Goal: Information Seeking & Learning: Check status

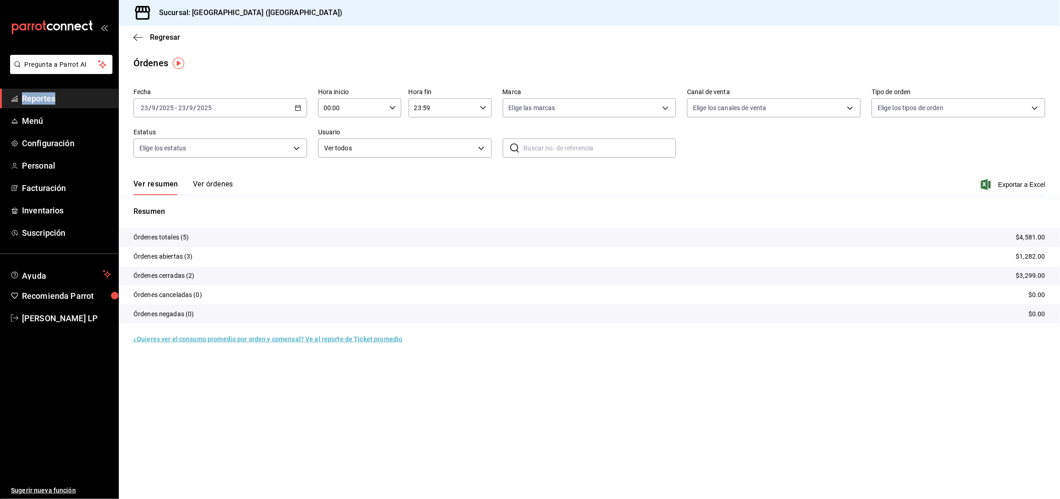
click at [300, 106] on \(Stroke\) "button" at bounding box center [297, 108] width 5 height 5
click at [184, 240] on span "Rango de fechas" at bounding box center [176, 239] width 71 height 10
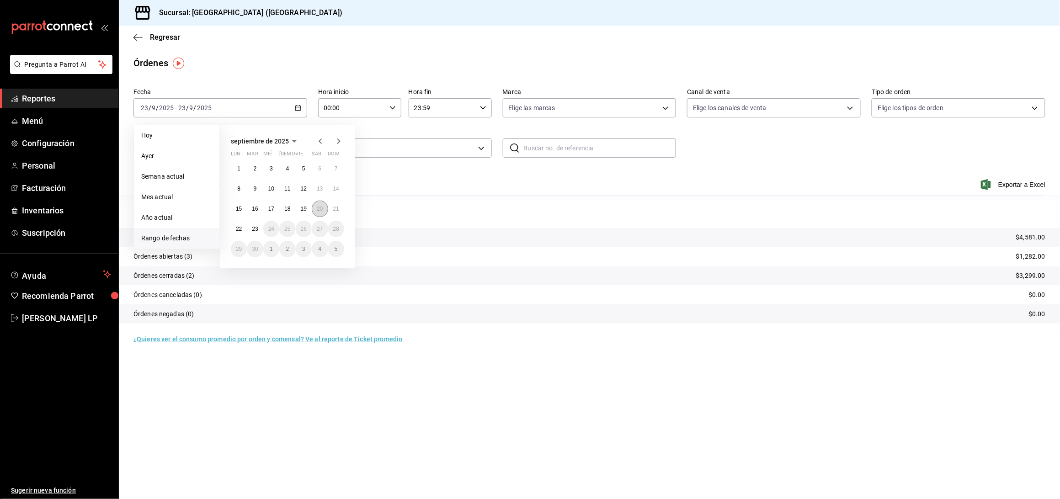
click at [317, 210] on abbr "20" at bounding box center [320, 209] width 6 height 6
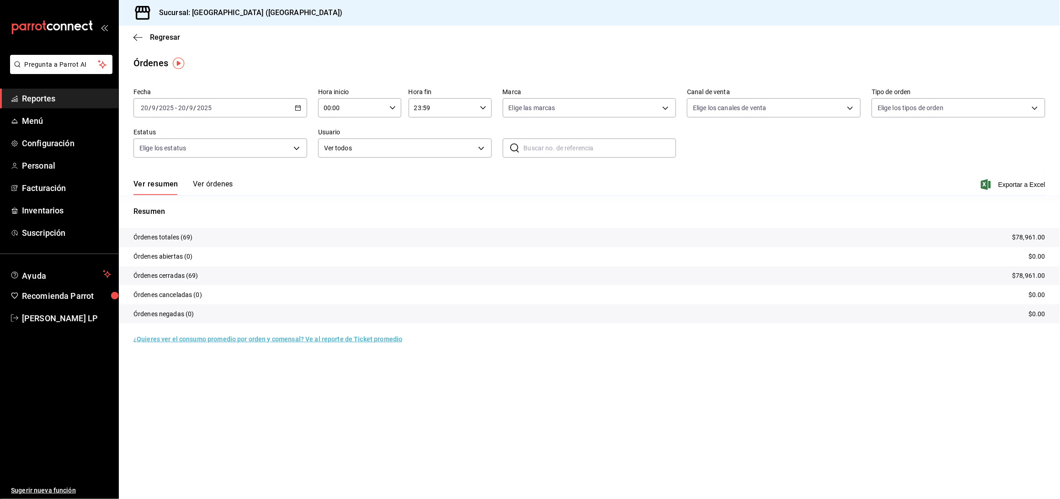
click at [220, 182] on button "Ver órdenes" at bounding box center [213, 188] width 40 height 16
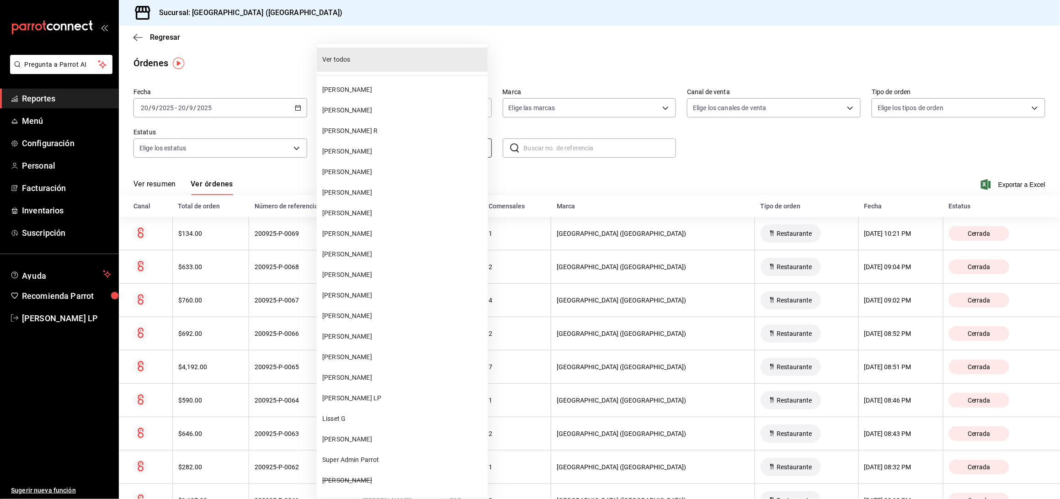
click at [460, 150] on body "Pregunta a Parrot AI Reportes Menú Configuración Personal Facturación Inventari…" at bounding box center [530, 249] width 1060 height 499
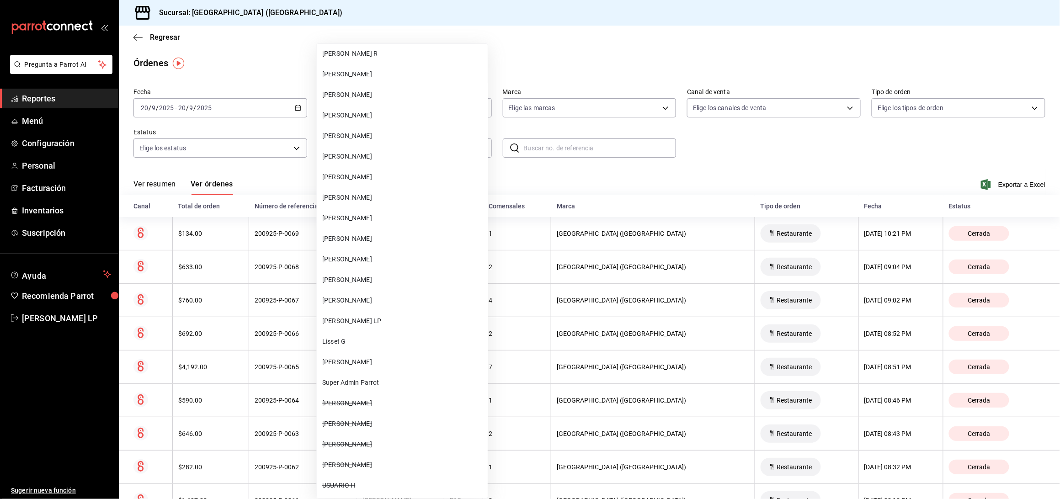
scroll to position [78, 0]
click at [443, 308] on li "[PERSON_NAME]" at bounding box center [402, 299] width 171 height 21
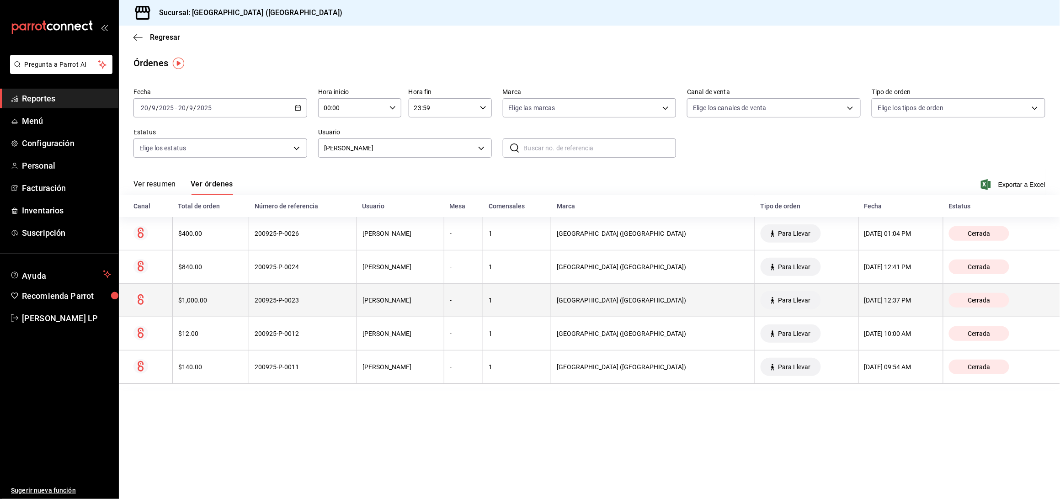
click at [313, 304] on div "200925-P-0023" at bounding box center [303, 300] width 96 height 7
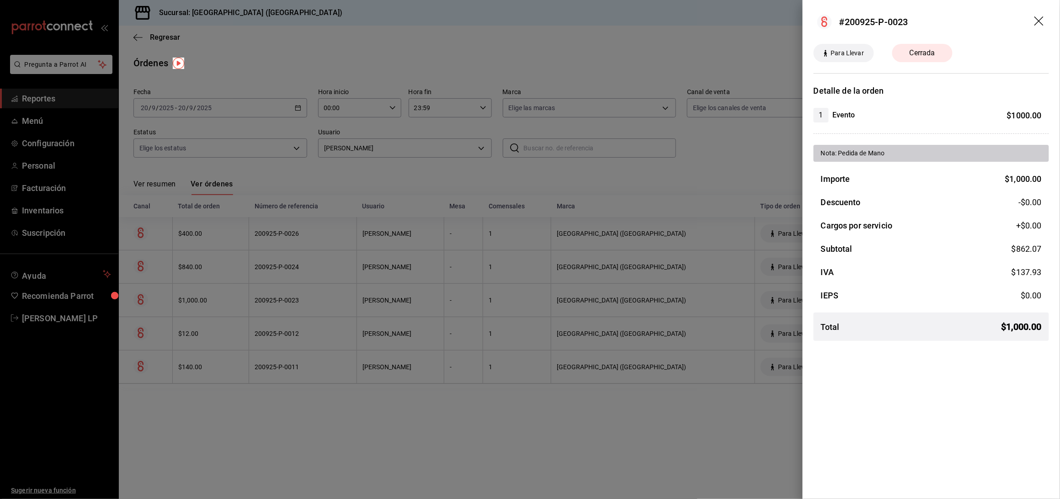
click at [313, 305] on div at bounding box center [530, 249] width 1060 height 499
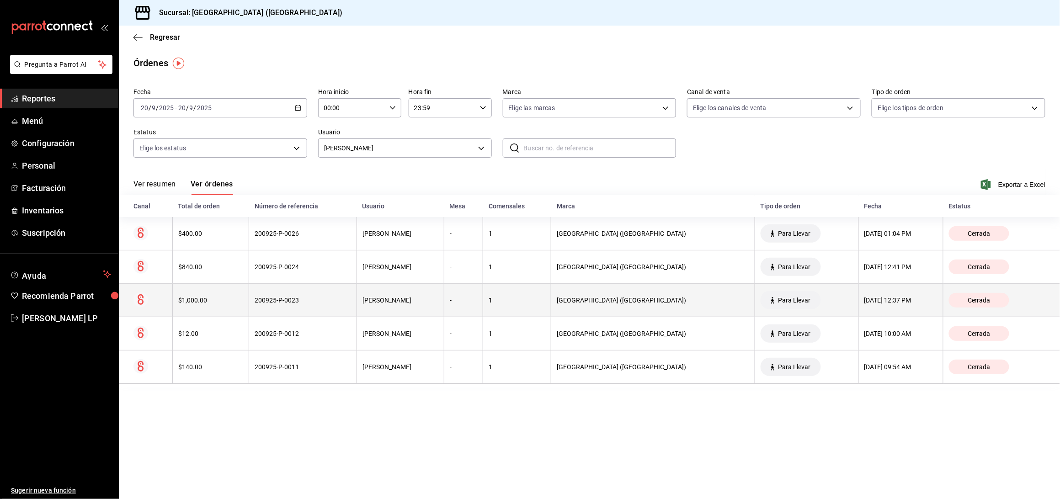
click at [318, 288] on th "200925-P-0023" at bounding box center [303, 300] width 108 height 33
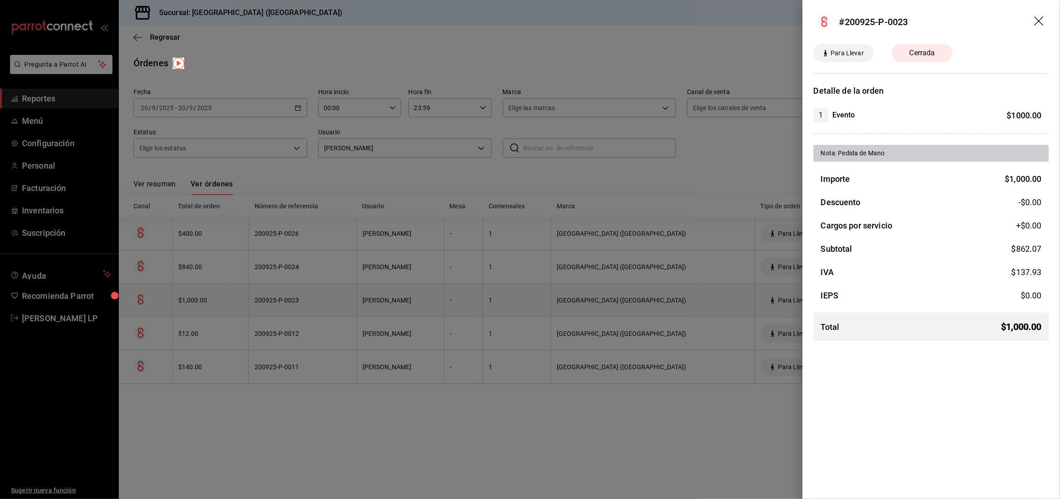
click at [318, 288] on div at bounding box center [530, 249] width 1060 height 499
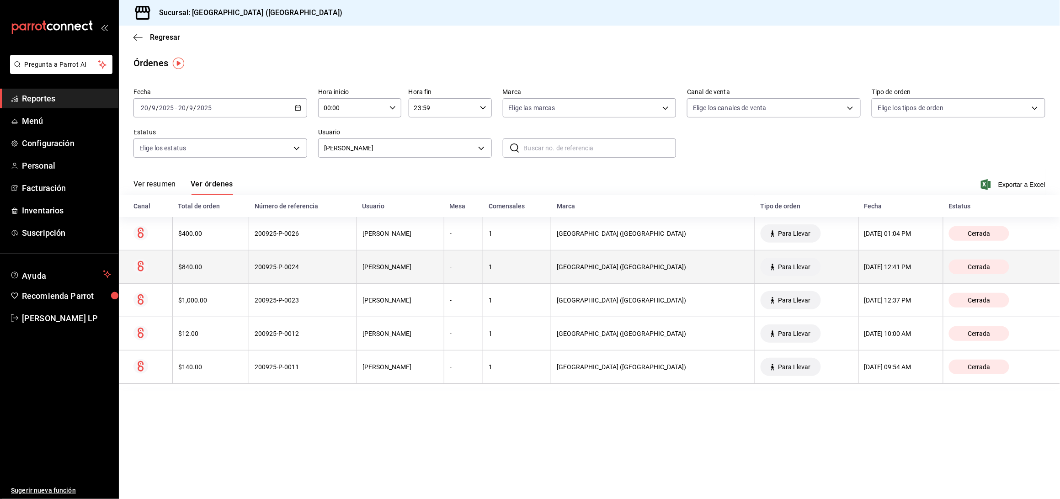
click at [318, 267] on div "200925-P-0024" at bounding box center [303, 266] width 96 height 7
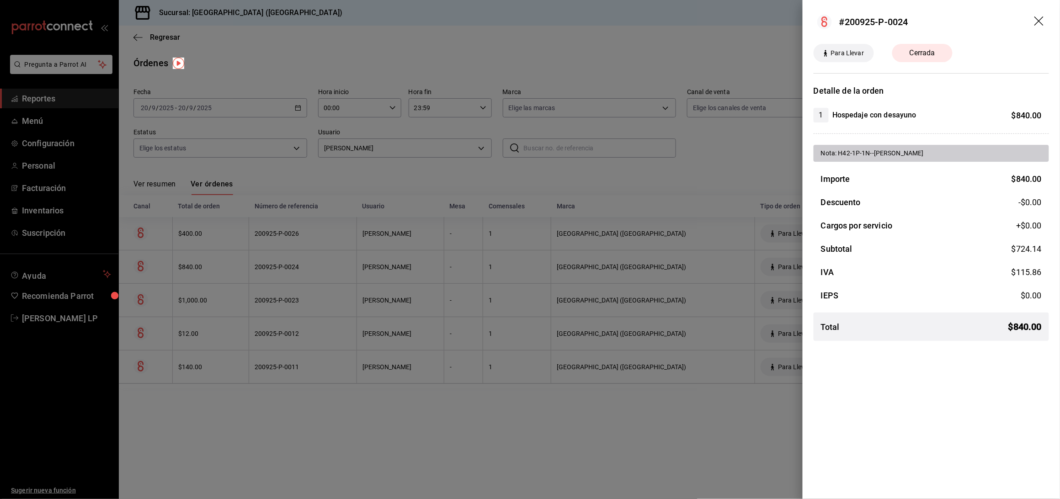
click at [358, 417] on div at bounding box center [530, 249] width 1060 height 499
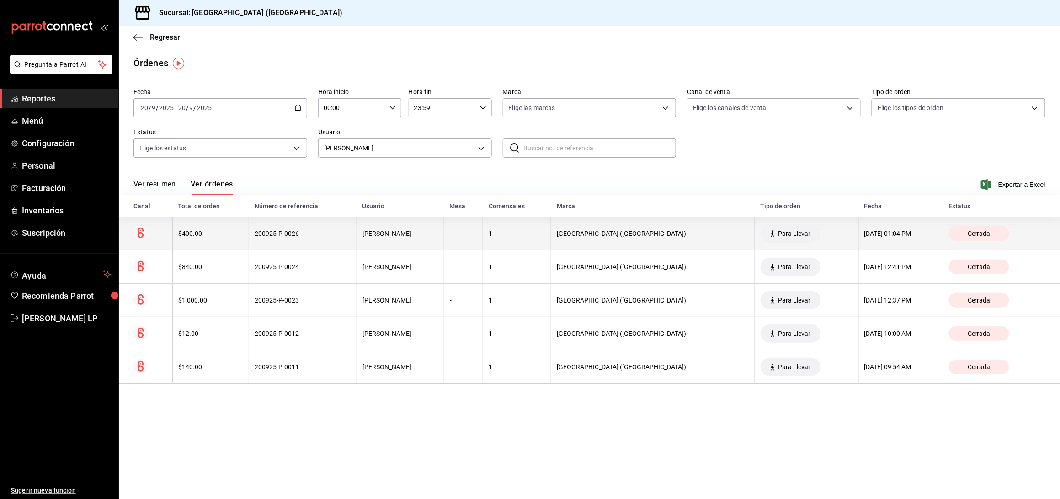
click at [323, 234] on div "200925-P-0026" at bounding box center [303, 233] width 96 height 7
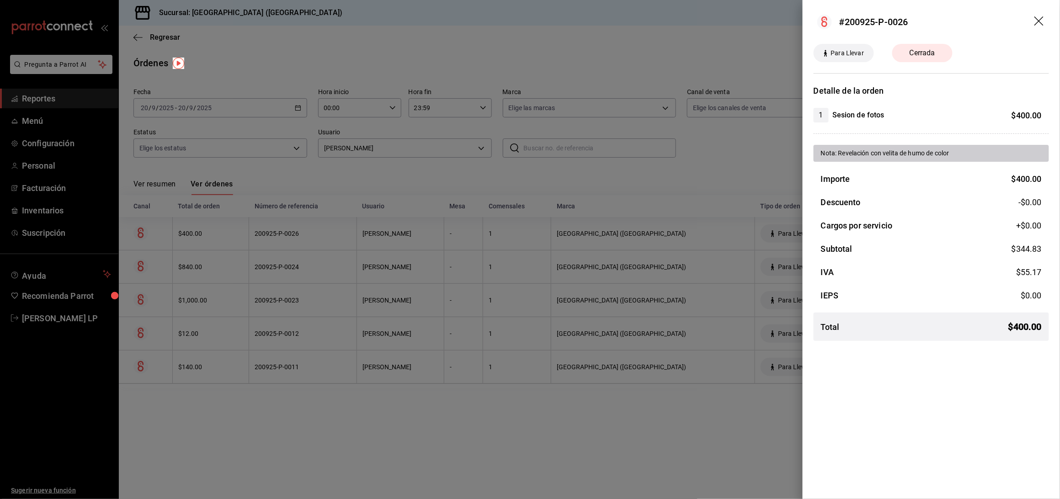
click at [323, 234] on div at bounding box center [530, 249] width 1060 height 499
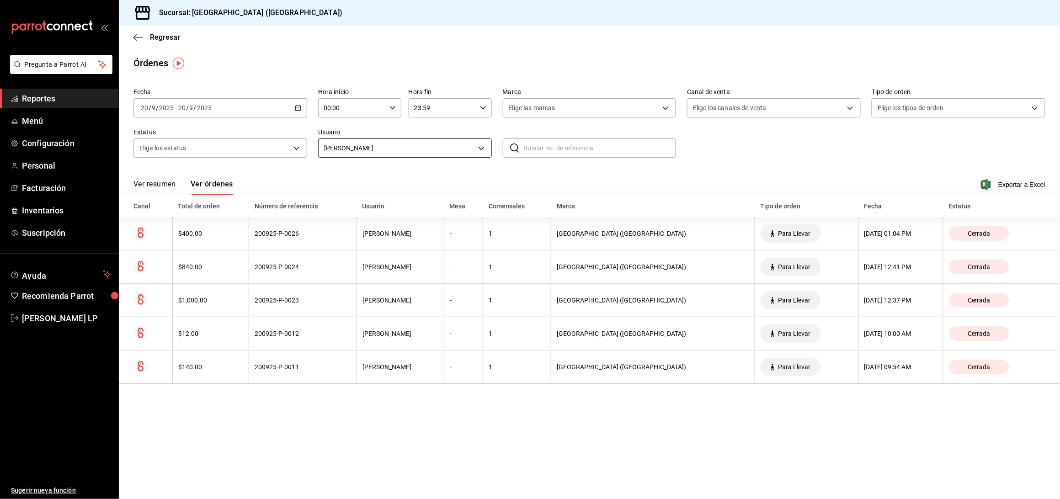
click at [374, 141] on body "Pregunta a Parrot AI Reportes Menú Configuración Personal Facturación Inventari…" at bounding box center [530, 249] width 1060 height 499
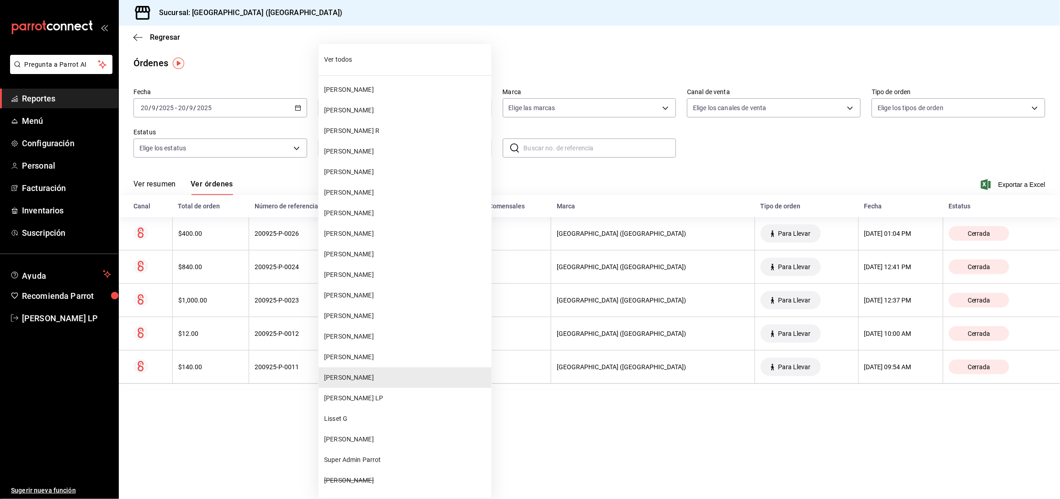
click at [379, 295] on span "[PERSON_NAME]" at bounding box center [406, 296] width 164 height 10
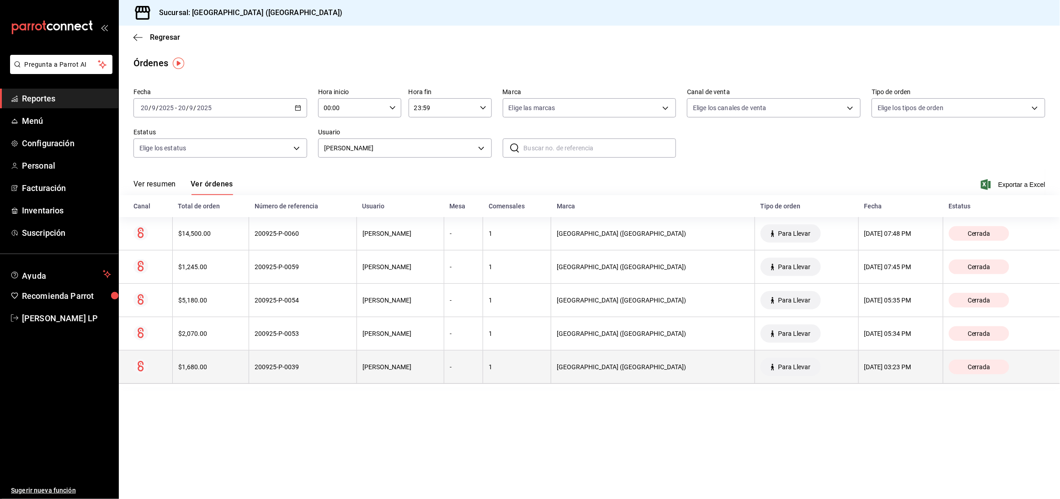
click at [334, 373] on th "200925-P-0039" at bounding box center [303, 367] width 108 height 33
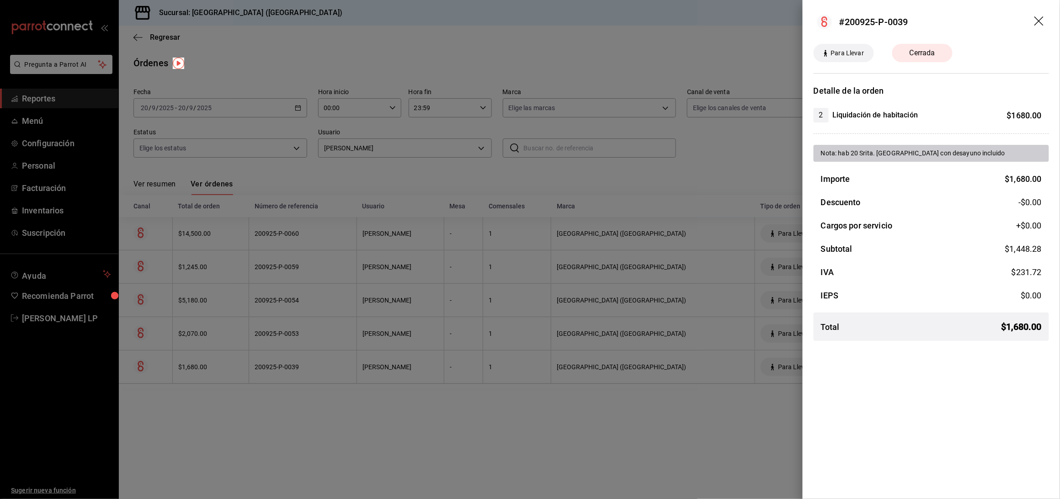
click at [467, 392] on div at bounding box center [530, 249] width 1060 height 499
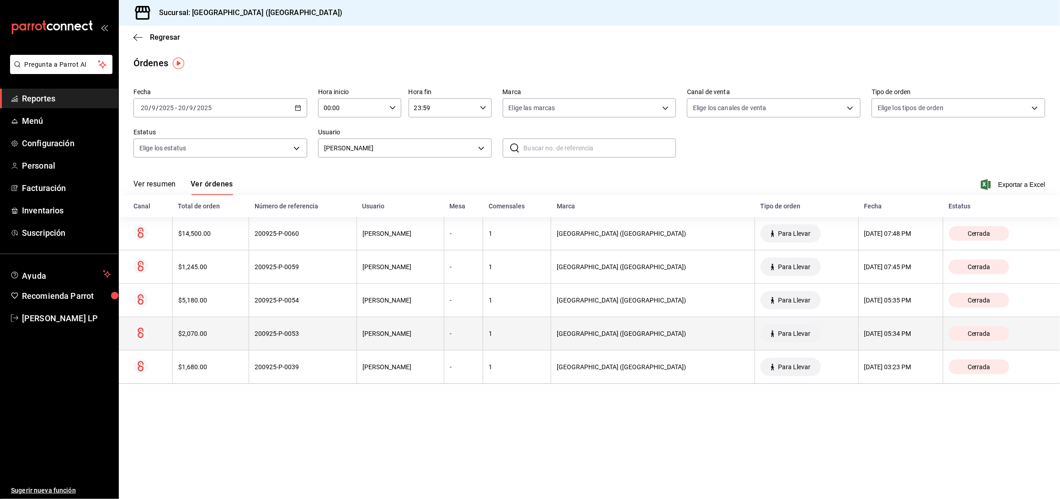
click at [291, 329] on th "200925-P-0053" at bounding box center [303, 333] width 108 height 33
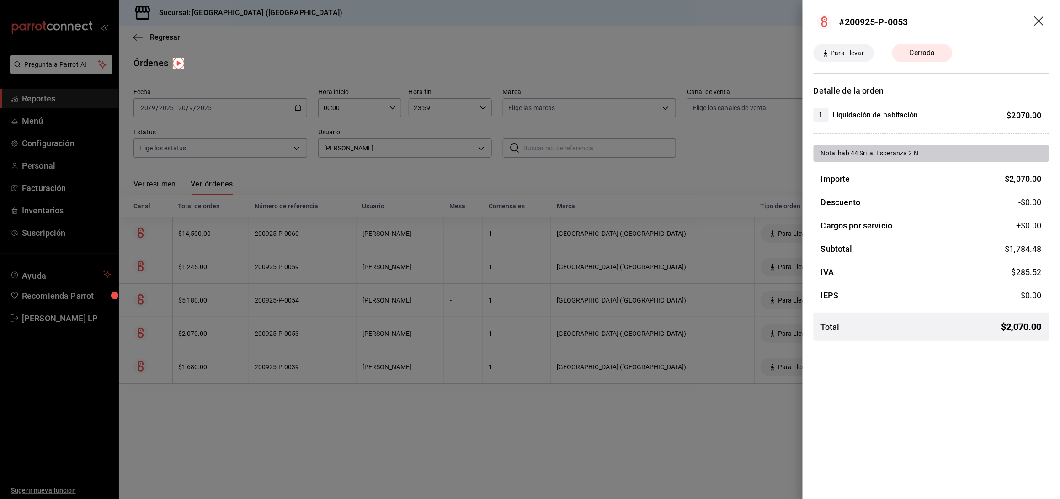
drag, startPoint x: 432, startPoint y: 406, endPoint x: 357, endPoint y: 342, distance: 99.2
click at [432, 406] on div at bounding box center [530, 249] width 1060 height 499
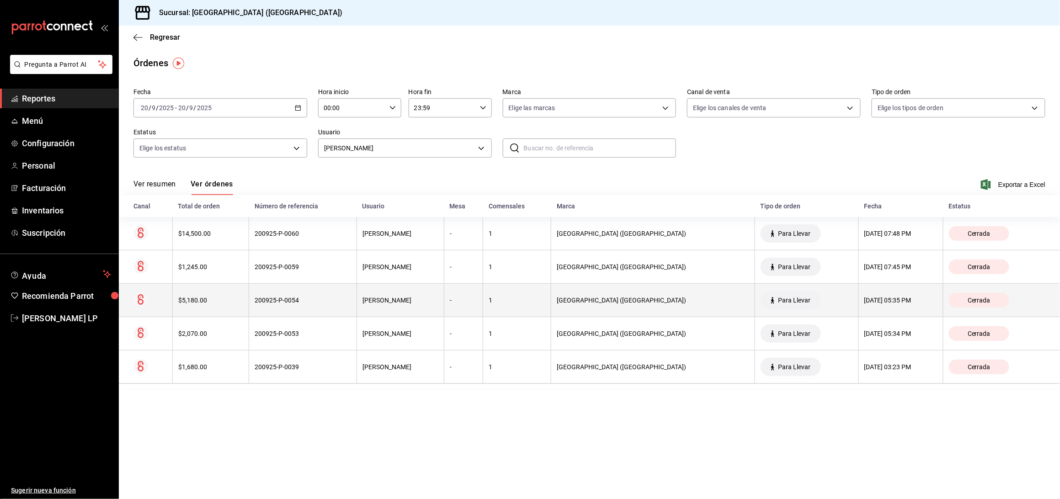
click at [300, 304] on div "200925-P-0054" at bounding box center [303, 300] width 96 height 7
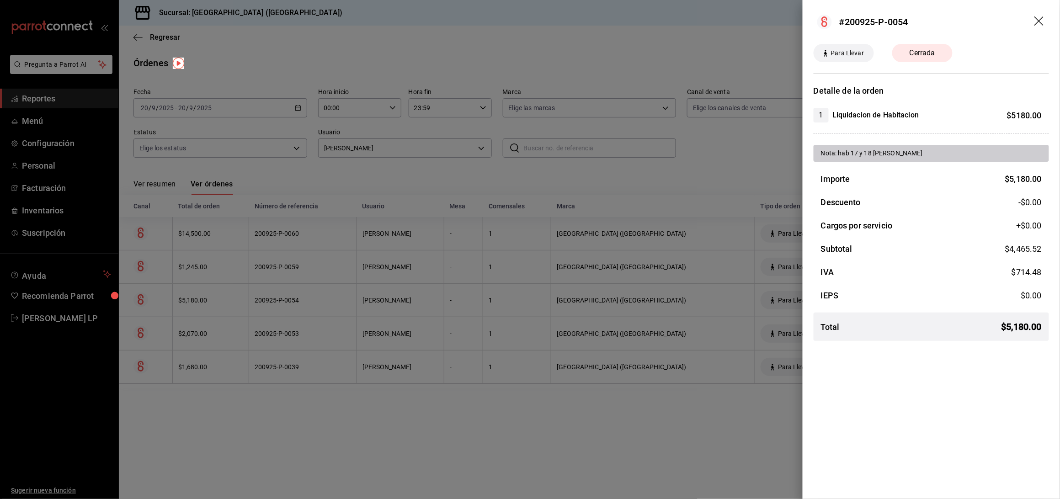
click at [278, 418] on div at bounding box center [530, 249] width 1060 height 499
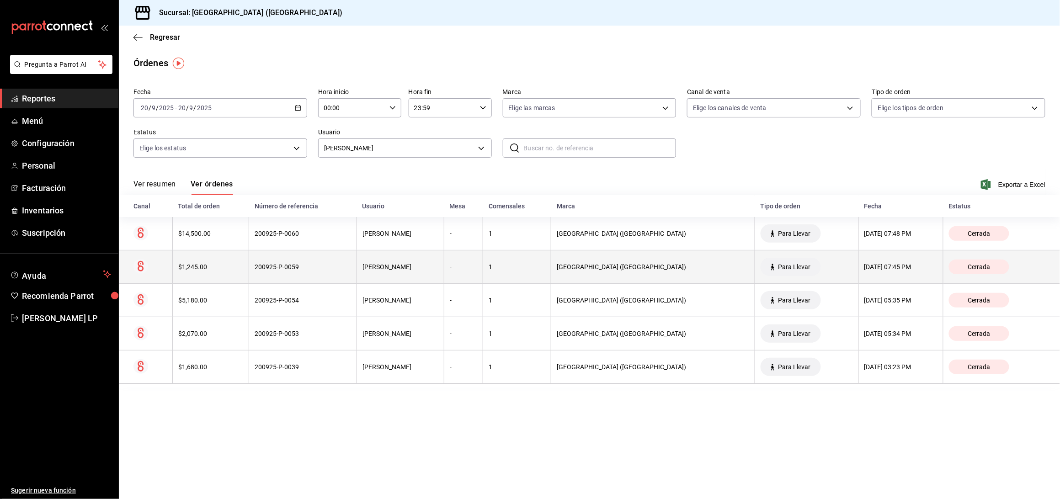
click at [256, 259] on th "200925-P-0059" at bounding box center [303, 267] width 108 height 33
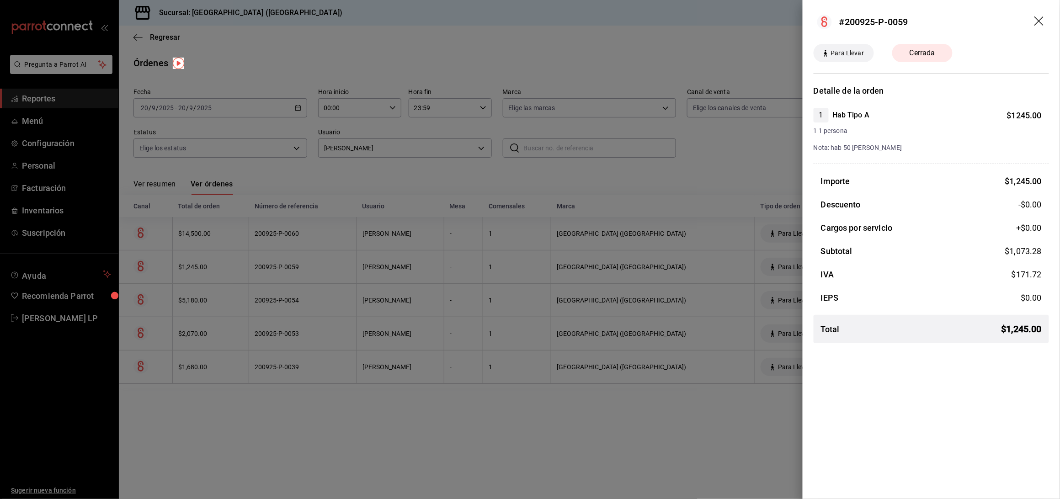
drag, startPoint x: 275, startPoint y: 260, endPoint x: 275, endPoint y: 245, distance: 15.5
click at [275, 260] on div at bounding box center [530, 249] width 1060 height 499
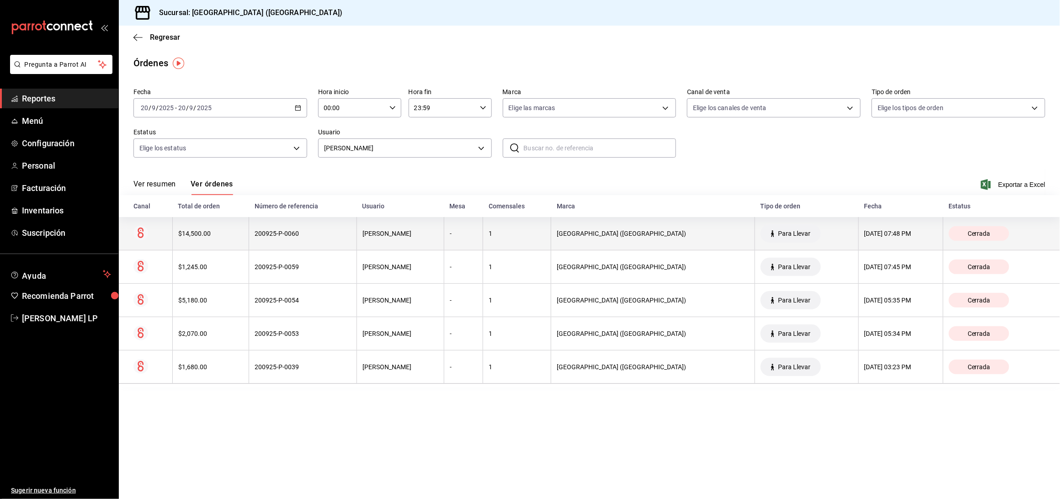
click at [270, 230] on div "200925-P-0060" at bounding box center [303, 233] width 96 height 7
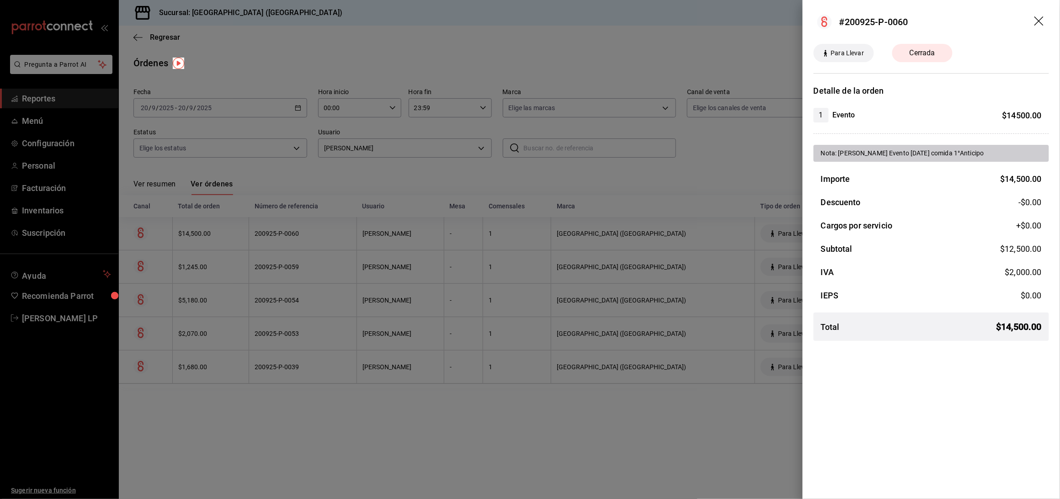
click at [270, 230] on div at bounding box center [530, 249] width 1060 height 499
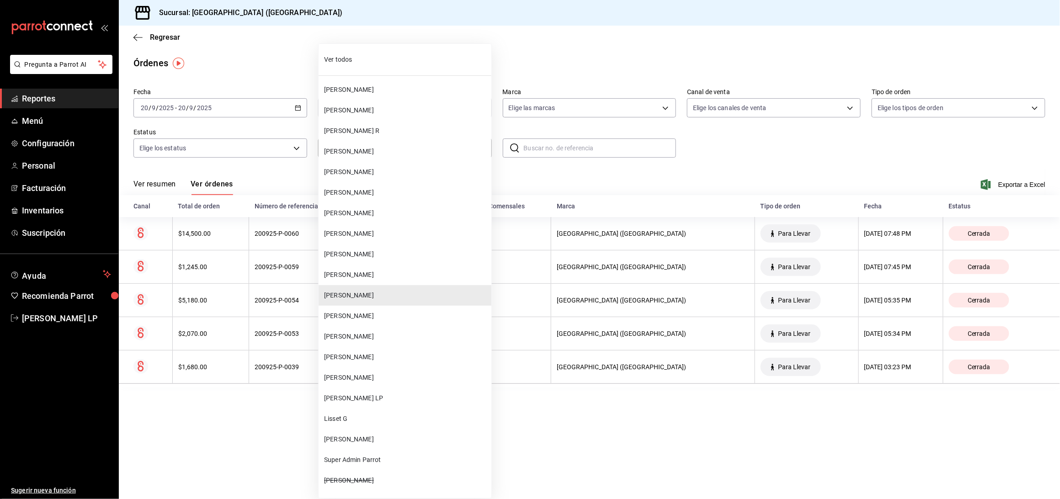
click at [377, 153] on body "Pregunta a Parrot AI Reportes Menú Configuración Personal Facturación Inventari…" at bounding box center [530, 249] width 1060 height 499
click at [353, 443] on span "[PERSON_NAME]" at bounding box center [406, 440] width 164 height 10
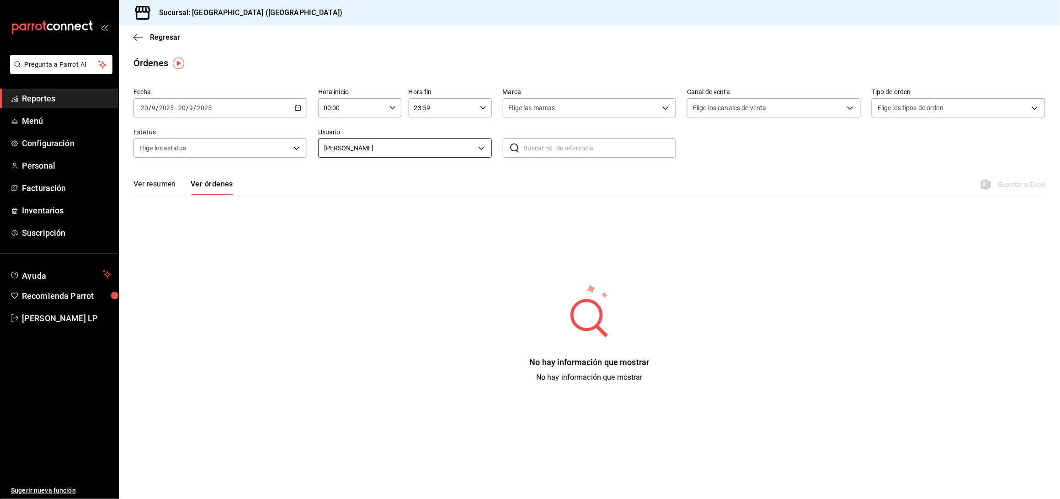
click at [432, 147] on body "Pregunta a Parrot AI Reportes Menú Configuración Personal Facturación Inventari…" at bounding box center [530, 249] width 1060 height 499
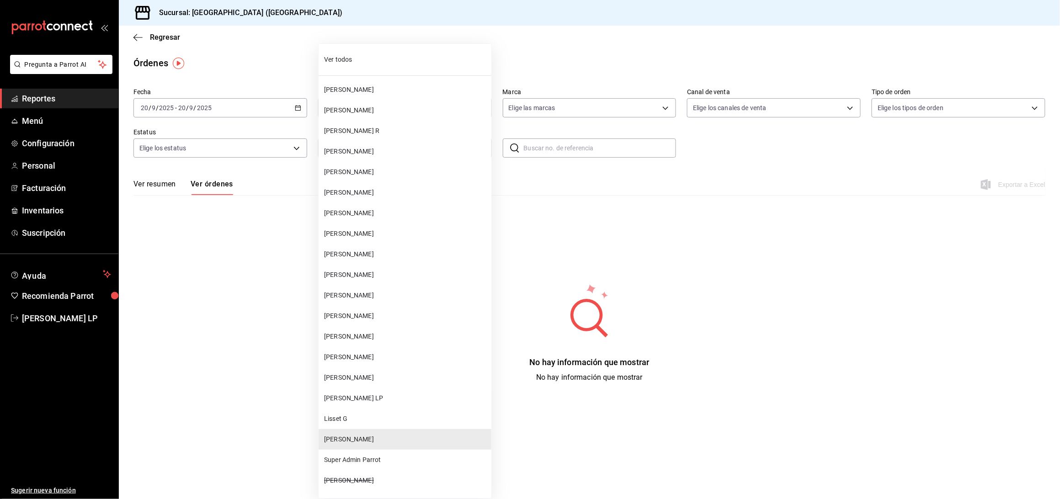
click at [351, 421] on span "Lisset G" at bounding box center [406, 419] width 164 height 10
click at [419, 141] on body "Pregunta a Parrot AI Reportes Menú Configuración Personal Facturación Inventari…" at bounding box center [530, 249] width 1060 height 499
click at [381, 398] on span "[PERSON_NAME] LP" at bounding box center [406, 399] width 164 height 10
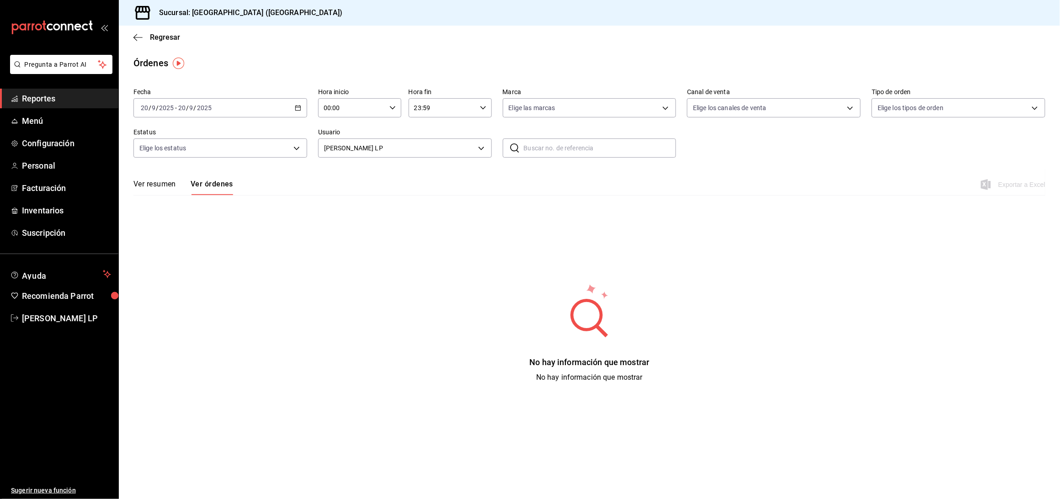
click at [300, 109] on \(Stroke\) "button" at bounding box center [297, 108] width 5 height 5
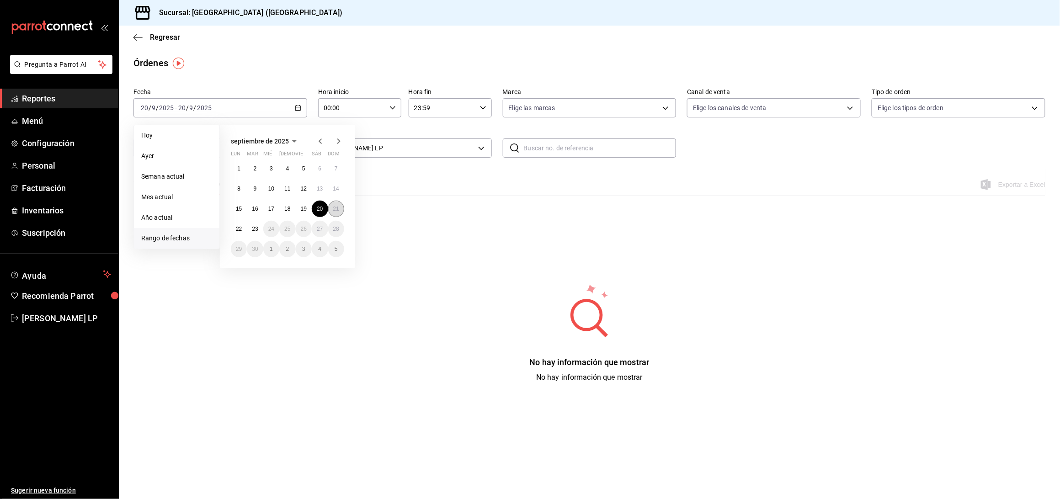
click at [338, 209] on abbr "21" at bounding box center [336, 209] width 6 height 6
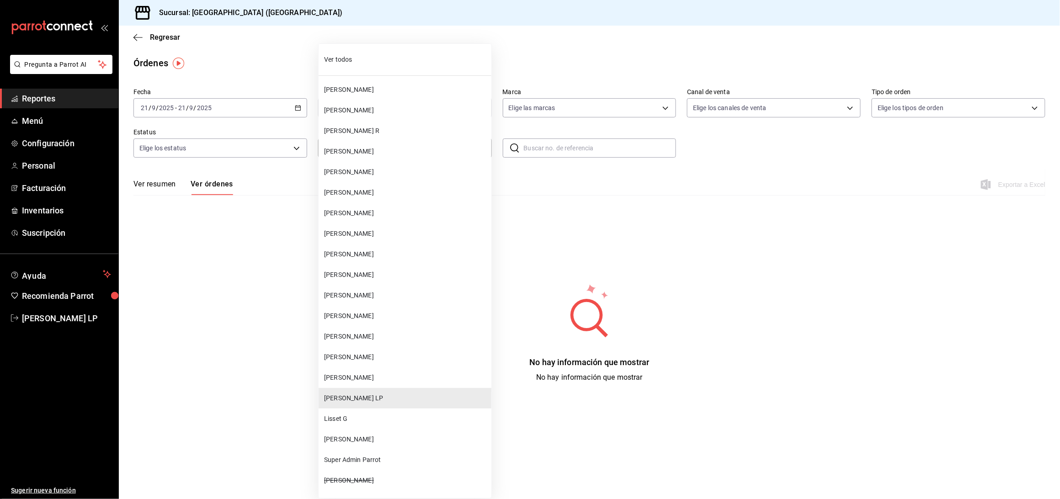
click at [395, 151] on body "Pregunta a Parrot AI Reportes Menú Configuración Personal Facturación Inventari…" at bounding box center [530, 249] width 1060 height 499
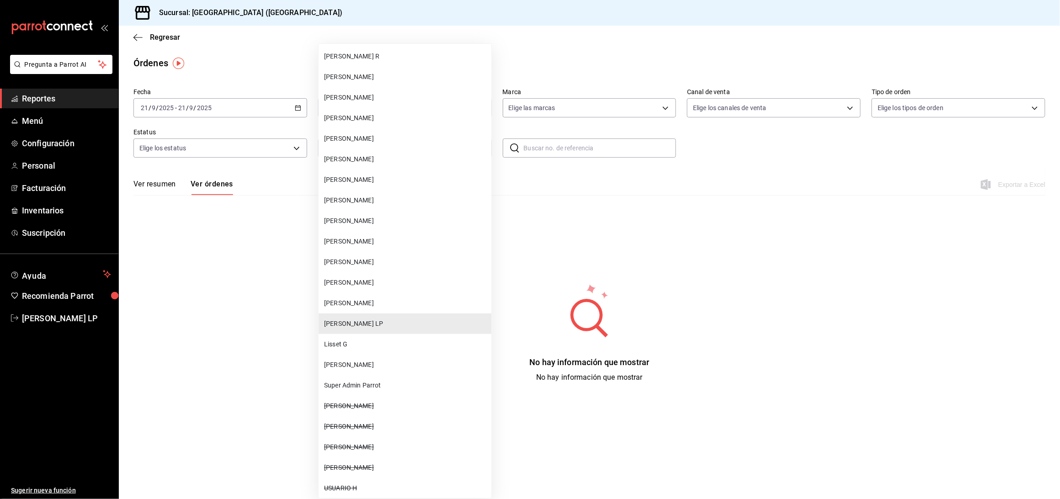
scroll to position [78, 0]
click at [371, 361] on span "[PERSON_NAME]" at bounding box center [406, 362] width 164 height 10
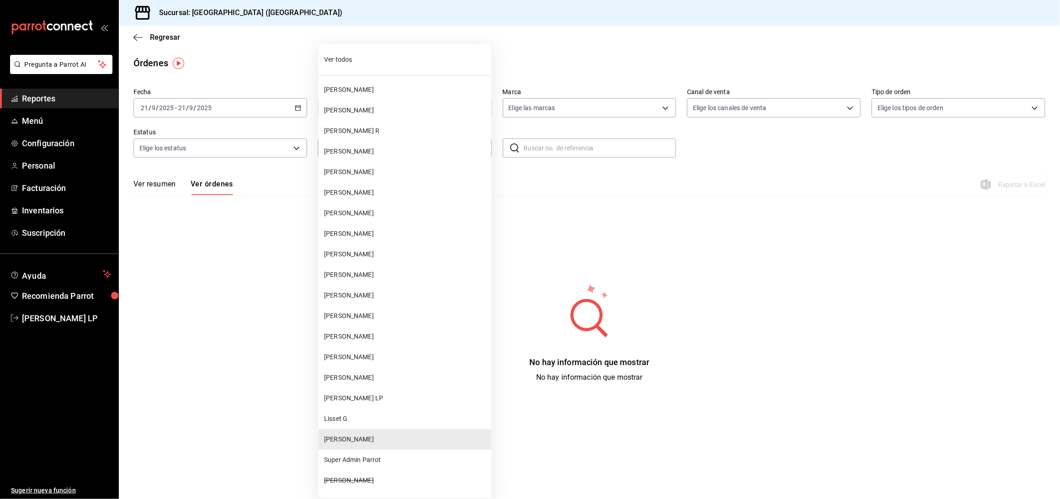
click at [376, 143] on body "Pregunta a Parrot AI Reportes Menú Configuración Personal Facturación Inventari…" at bounding box center [530, 249] width 1060 height 499
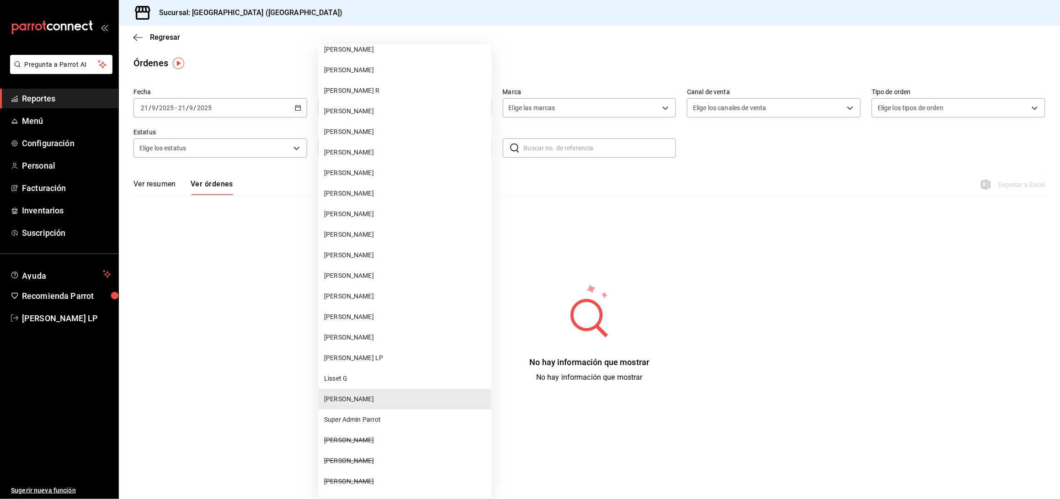
scroll to position [78, 0]
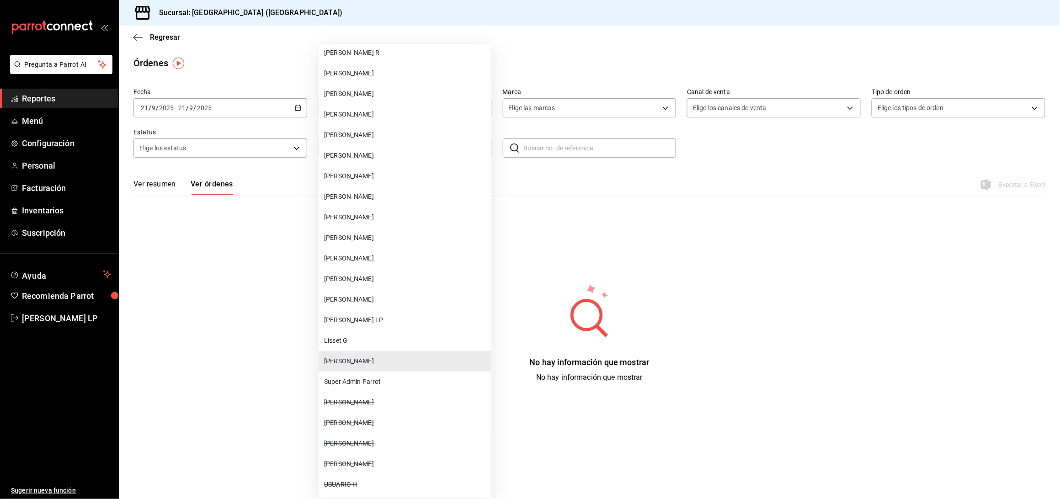
click at [422, 219] on span "[PERSON_NAME]" at bounding box center [406, 218] width 164 height 10
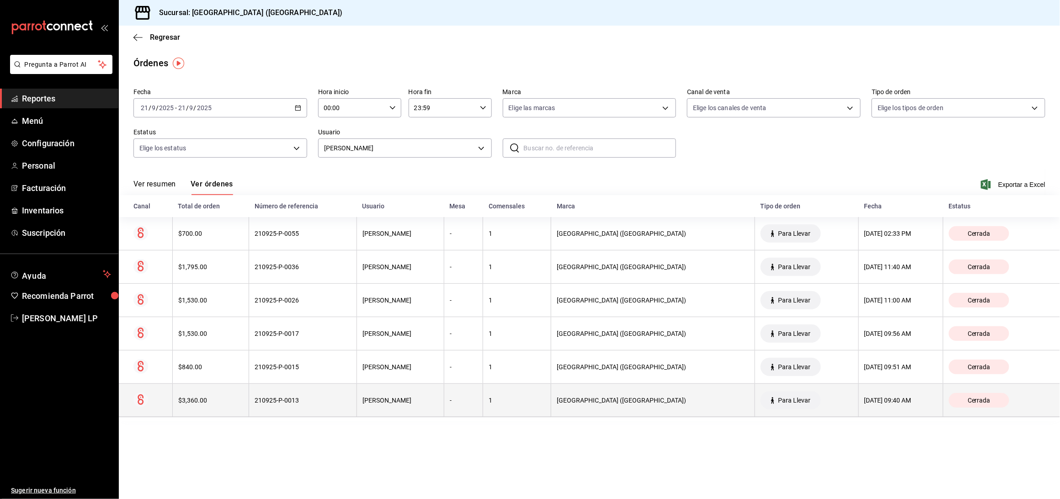
click at [336, 402] on div "210925-P-0013" at bounding box center [303, 400] width 96 height 7
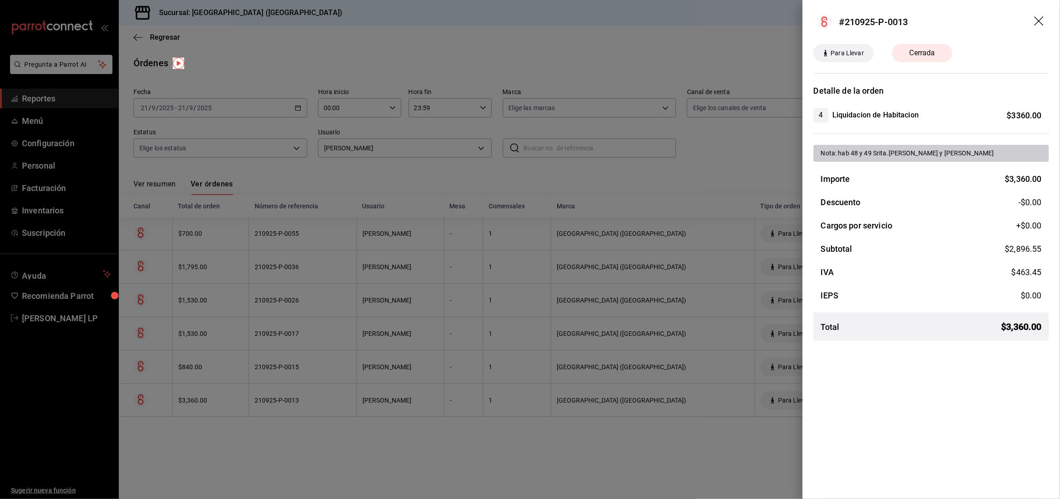
click at [326, 429] on div at bounding box center [530, 249] width 1060 height 499
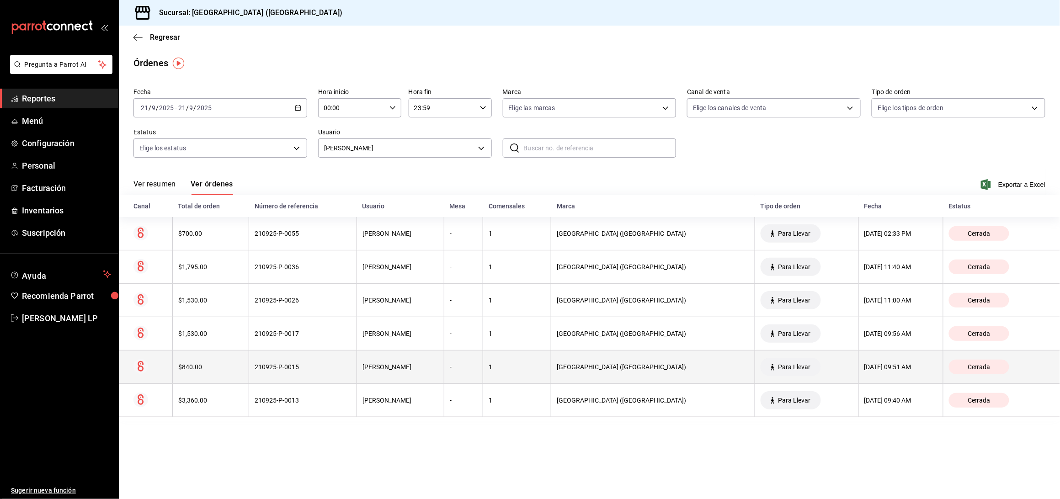
click at [322, 369] on div "210925-P-0015" at bounding box center [303, 366] width 96 height 7
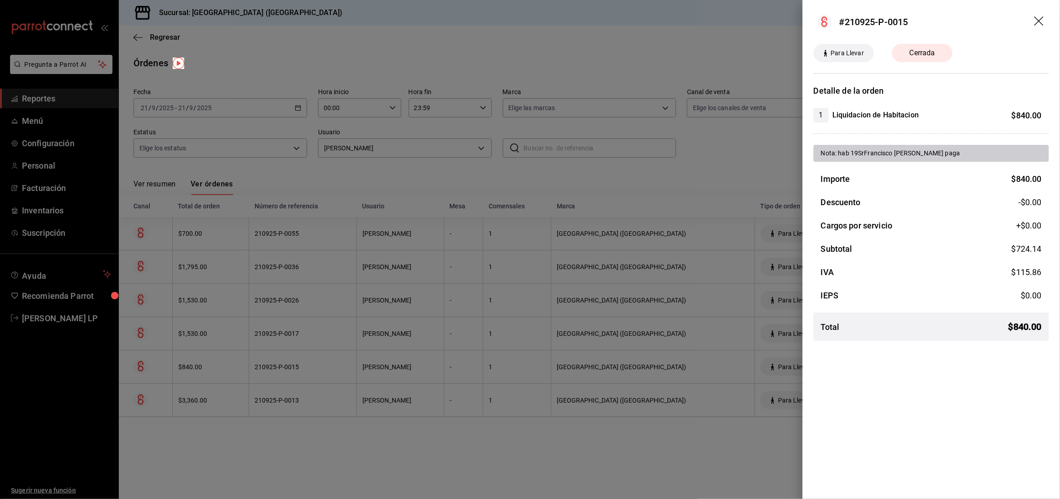
click at [605, 436] on div at bounding box center [530, 249] width 1060 height 499
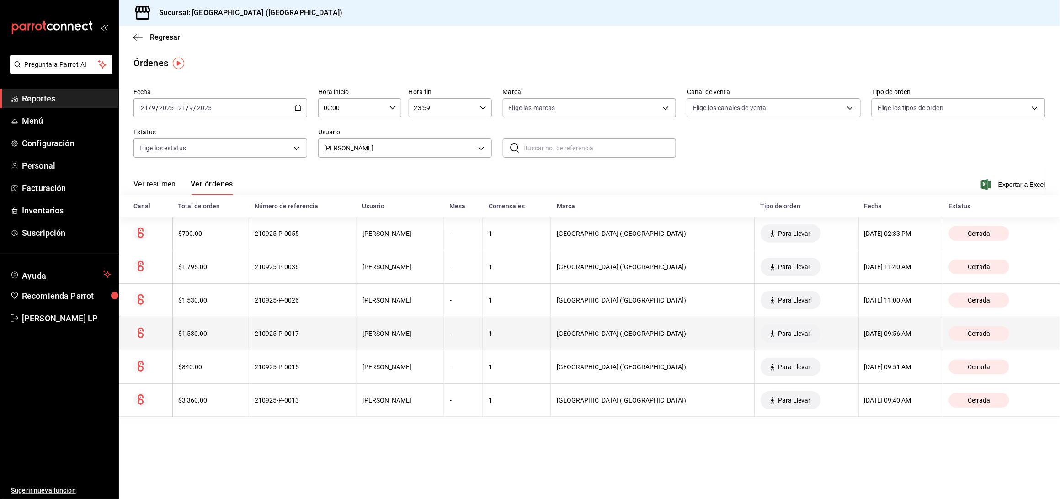
click at [319, 337] on div "210925-P-0017" at bounding box center [303, 333] width 96 height 7
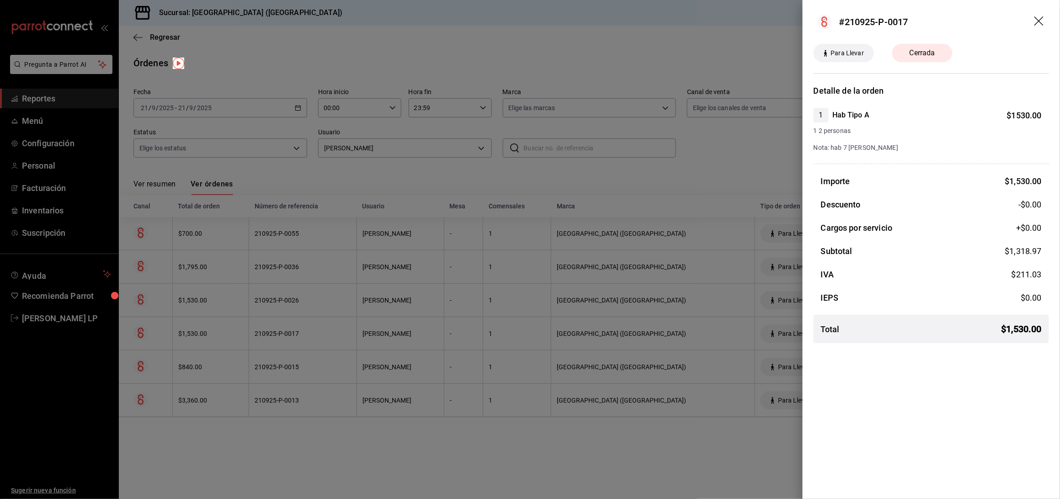
click at [280, 333] on div at bounding box center [530, 249] width 1060 height 499
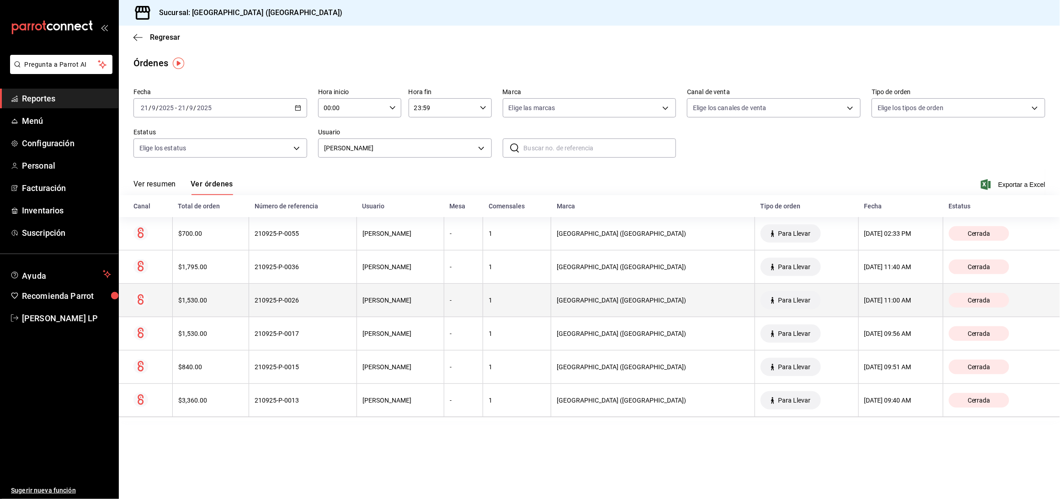
click at [288, 294] on th "210925-P-0026" at bounding box center [303, 300] width 108 height 33
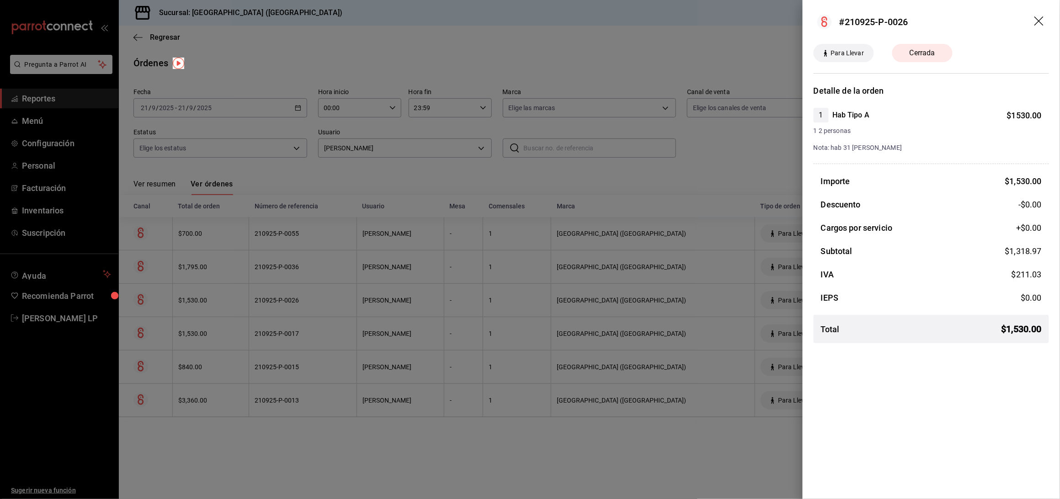
drag, startPoint x: 342, startPoint y: 448, endPoint x: 342, endPoint y: 438, distance: 9.6
click at [342, 447] on div at bounding box center [530, 249] width 1060 height 499
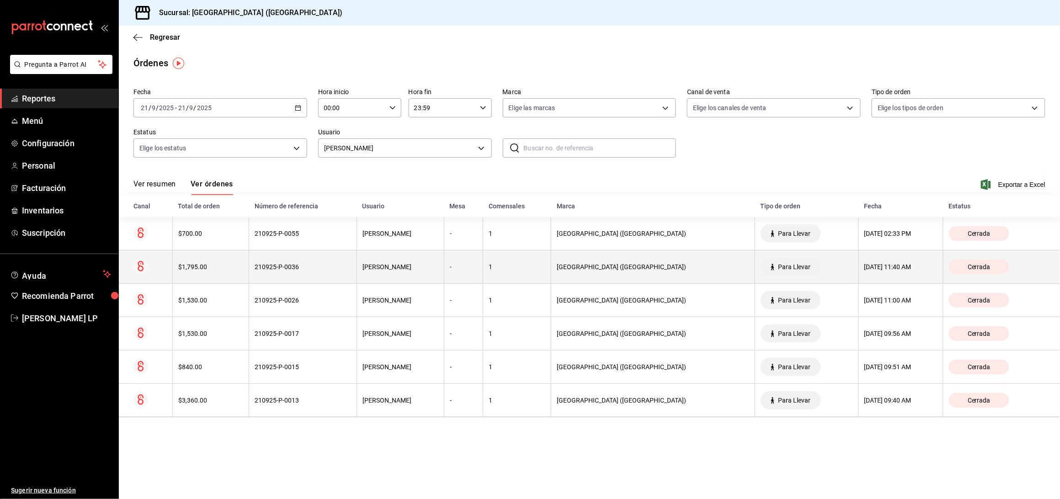
click at [339, 268] on div "210925-P-0036" at bounding box center [303, 266] width 96 height 7
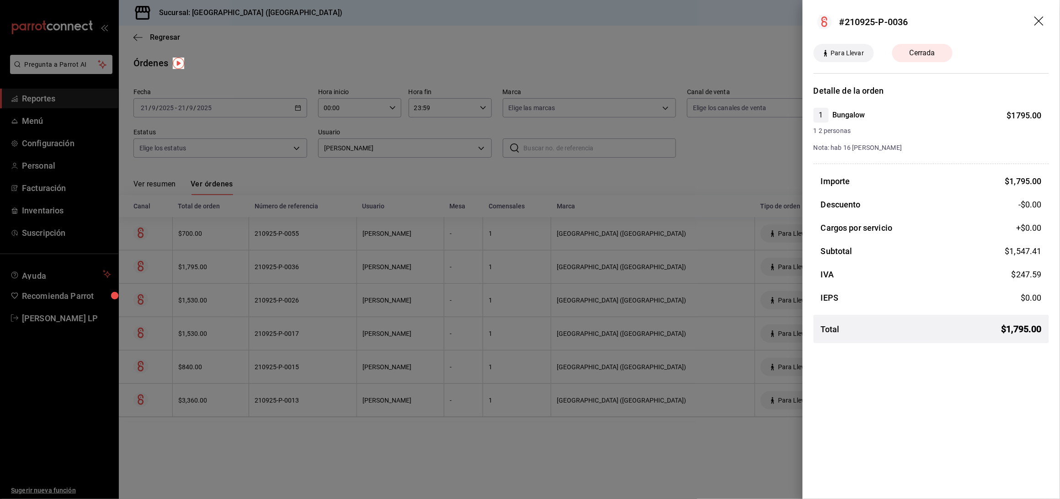
click at [407, 441] on div at bounding box center [530, 249] width 1060 height 499
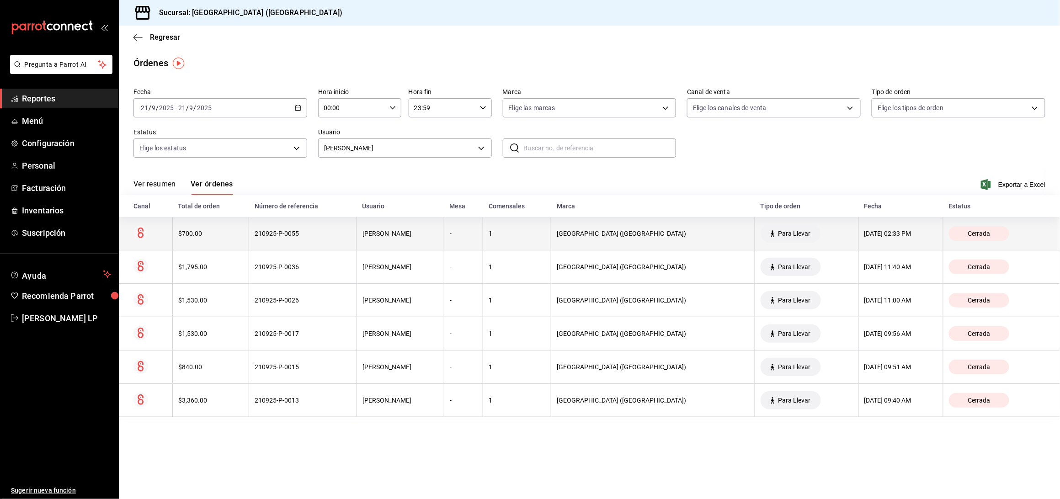
click at [324, 234] on div "210925-P-0055" at bounding box center [303, 233] width 96 height 7
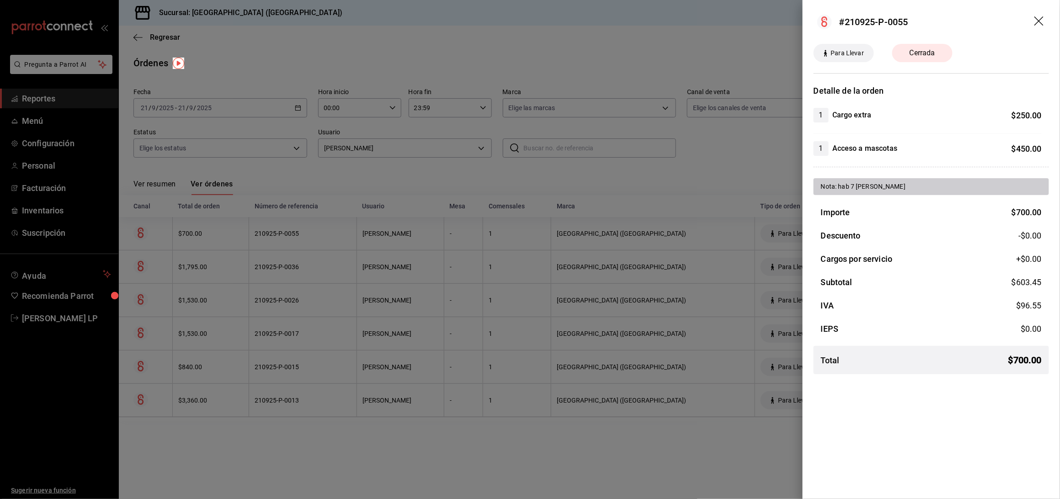
drag, startPoint x: 376, startPoint y: 423, endPoint x: 389, endPoint y: 389, distance: 36.6
click at [376, 423] on div at bounding box center [530, 249] width 1060 height 499
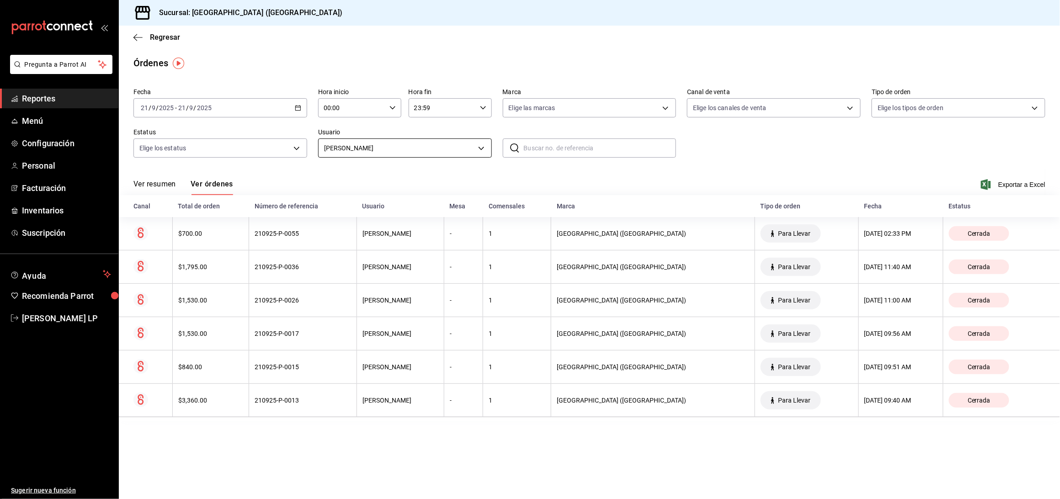
click at [421, 149] on body "Pregunta a Parrot AI Reportes Menú Configuración Personal Facturación Inventari…" at bounding box center [530, 249] width 1060 height 499
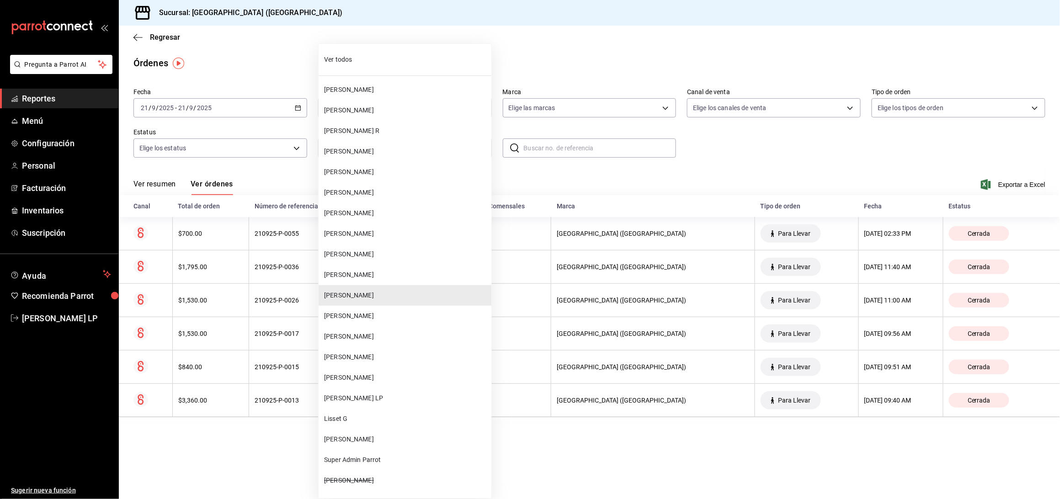
click at [382, 375] on span "[PERSON_NAME]" at bounding box center [406, 378] width 164 height 10
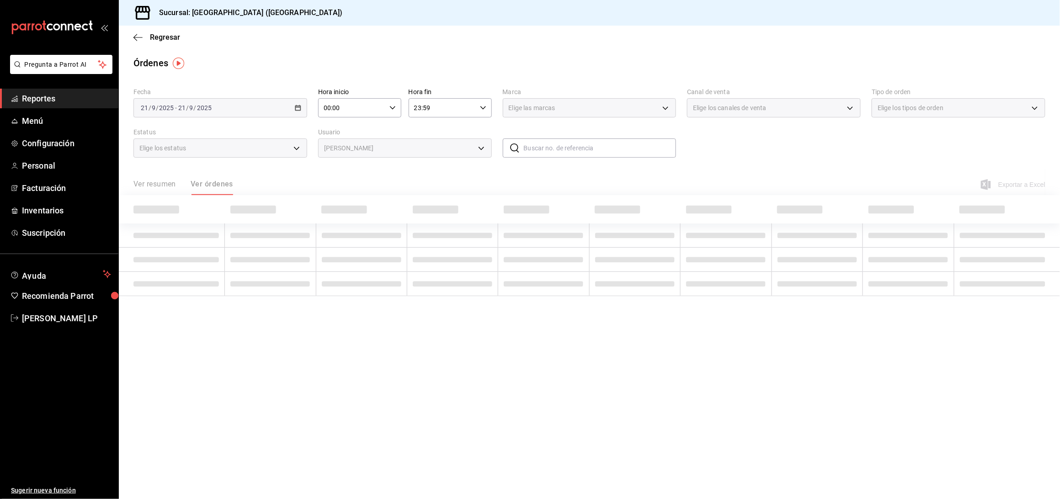
type input "bc254338-869c-4872-b86d-e4be134174fe"
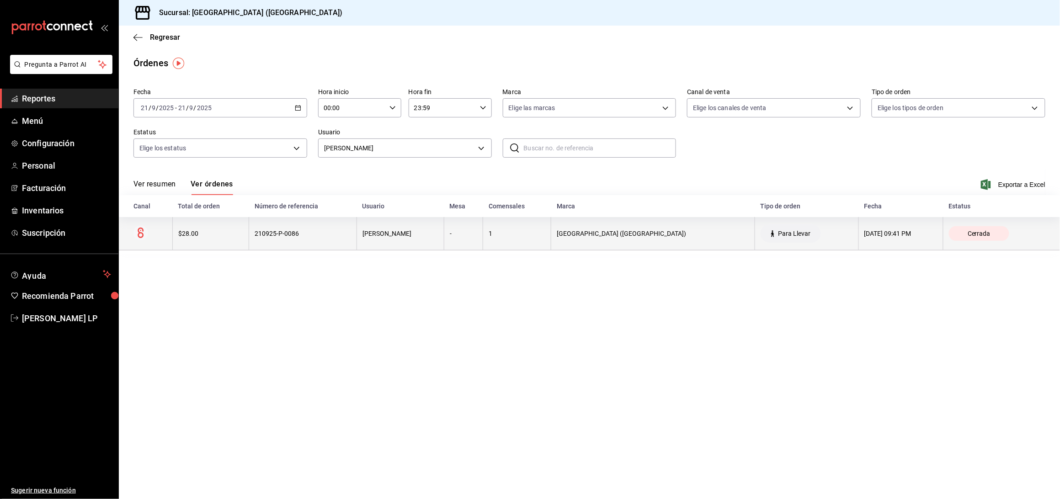
click at [315, 239] on th "210925-P-0086" at bounding box center [303, 233] width 108 height 33
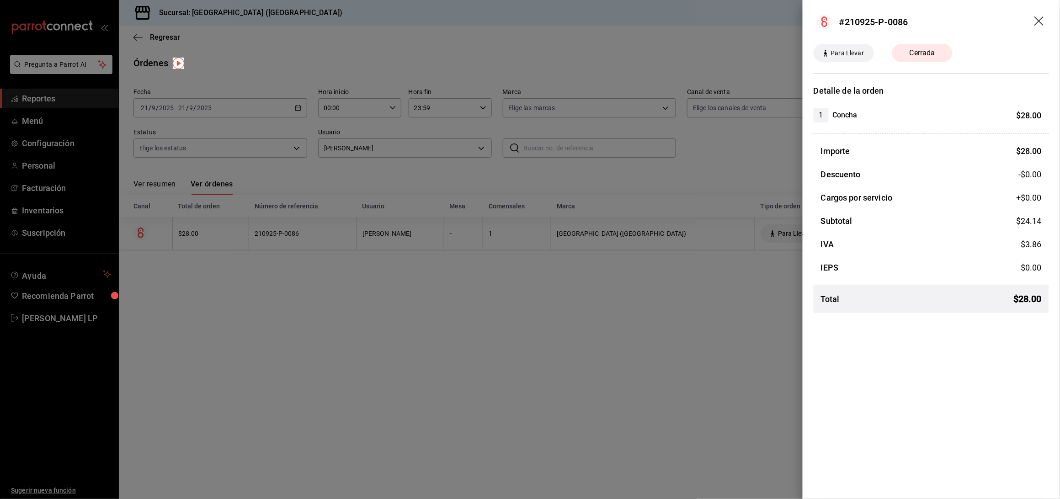
click at [315, 239] on div at bounding box center [530, 249] width 1060 height 499
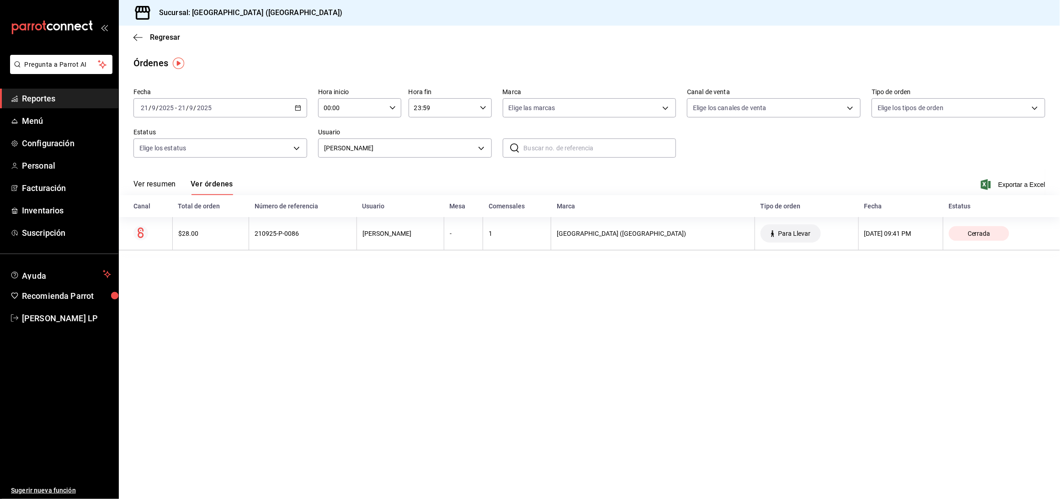
click at [376, 406] on main "Regresar Órdenes Fecha [DATE] [DATE] - [DATE] [DATE] Hora inicio 00:00 Hora ini…" at bounding box center [589, 263] width 941 height 474
click at [297, 109] on icon "button" at bounding box center [298, 108] width 6 height 6
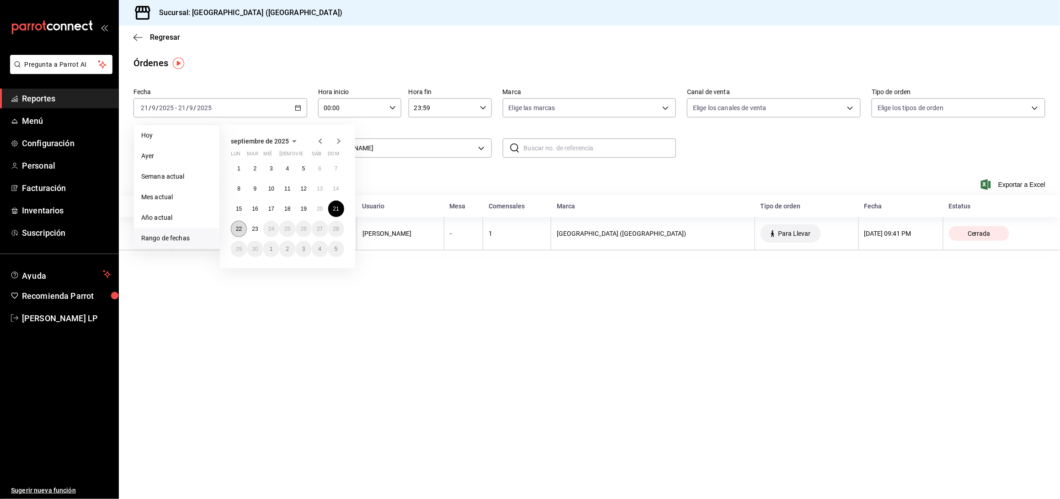
click at [244, 231] on button "22" at bounding box center [239, 229] width 16 height 16
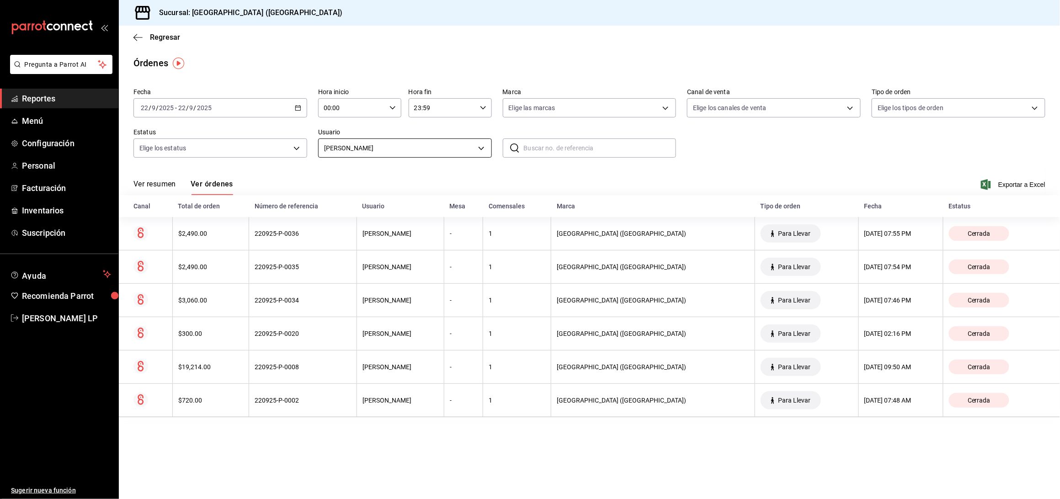
click at [413, 142] on body "Pregunta a Parrot AI Reportes Menú Configuración Personal Facturación Inventari…" at bounding box center [530, 249] width 1060 height 499
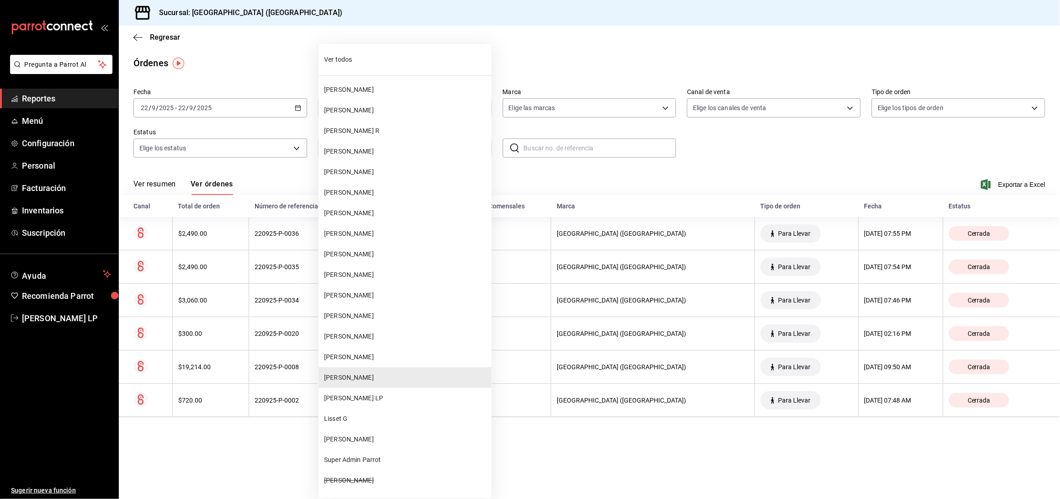
drag, startPoint x: 544, startPoint y: 450, endPoint x: 510, endPoint y: 444, distance: 33.9
click at [544, 451] on div at bounding box center [530, 249] width 1060 height 499
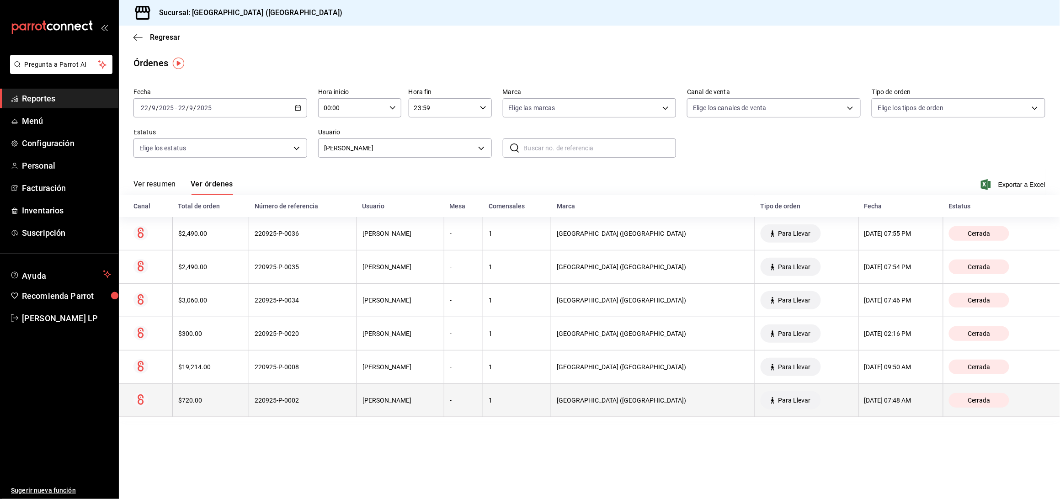
click at [302, 401] on div "220925-P-0002" at bounding box center [303, 400] width 96 height 7
